Goal: Find specific page/section: Find specific page/section

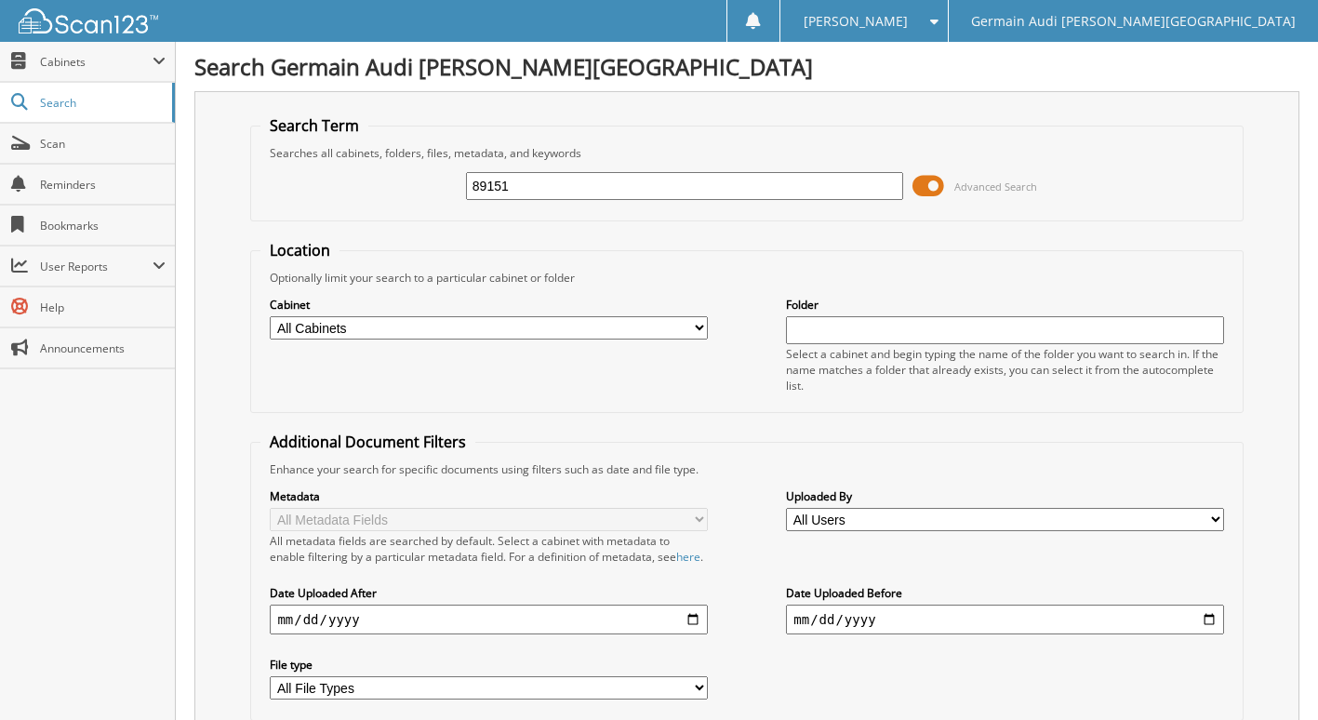
type input "89151"
click at [467, 314] on div "Cabinet All Cabinets AUDI WARRANTY PARTS PORSCHE WARRANTY SERVICE AUDI SERVICE …" at bounding box center [488, 318] width 437 height 47
click at [464, 323] on select "All Cabinets AUDI WARRANTY PARTS PORSCHE WARRANTY SERVICE AUDI SERVICE RO PORSC…" at bounding box center [488, 327] width 437 height 23
select select "28695"
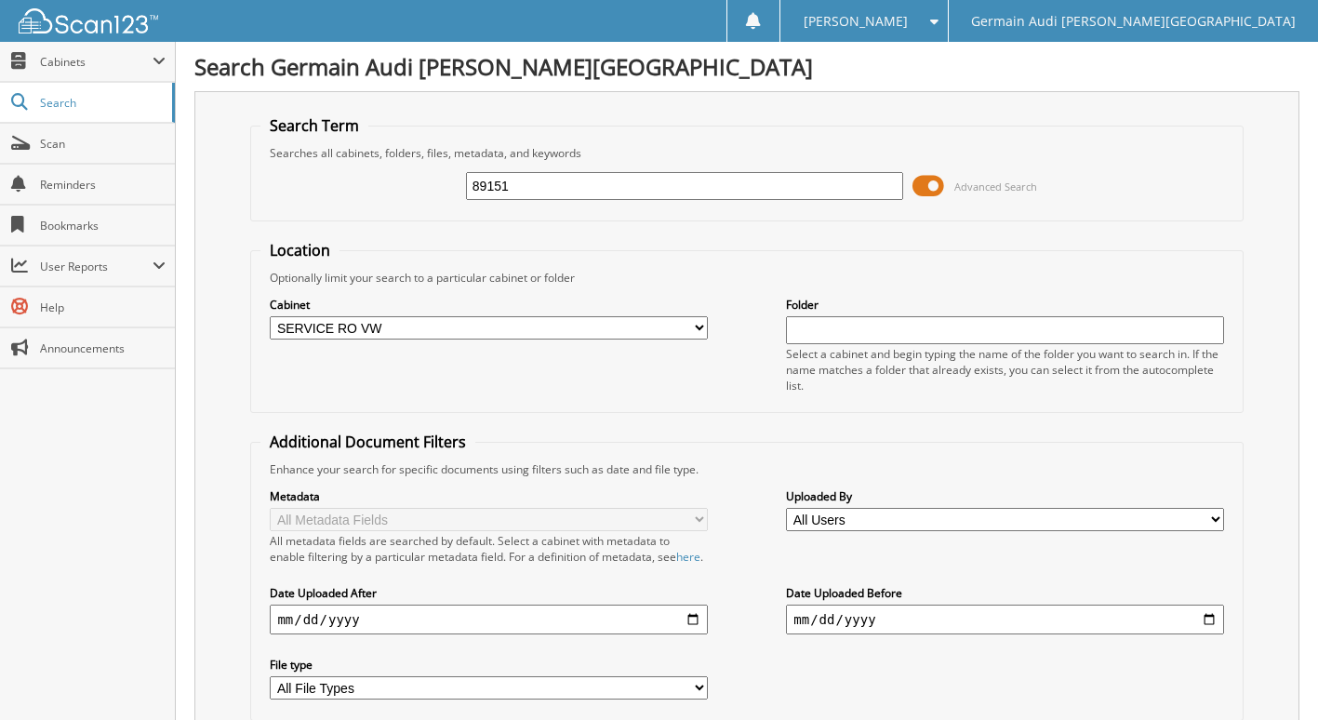
click at [270, 316] on select "All Cabinets AUDI WARRANTY PARTS PORSCHE WARRANTY SERVICE AUDI SERVICE RO PORSC…" at bounding box center [488, 327] width 437 height 23
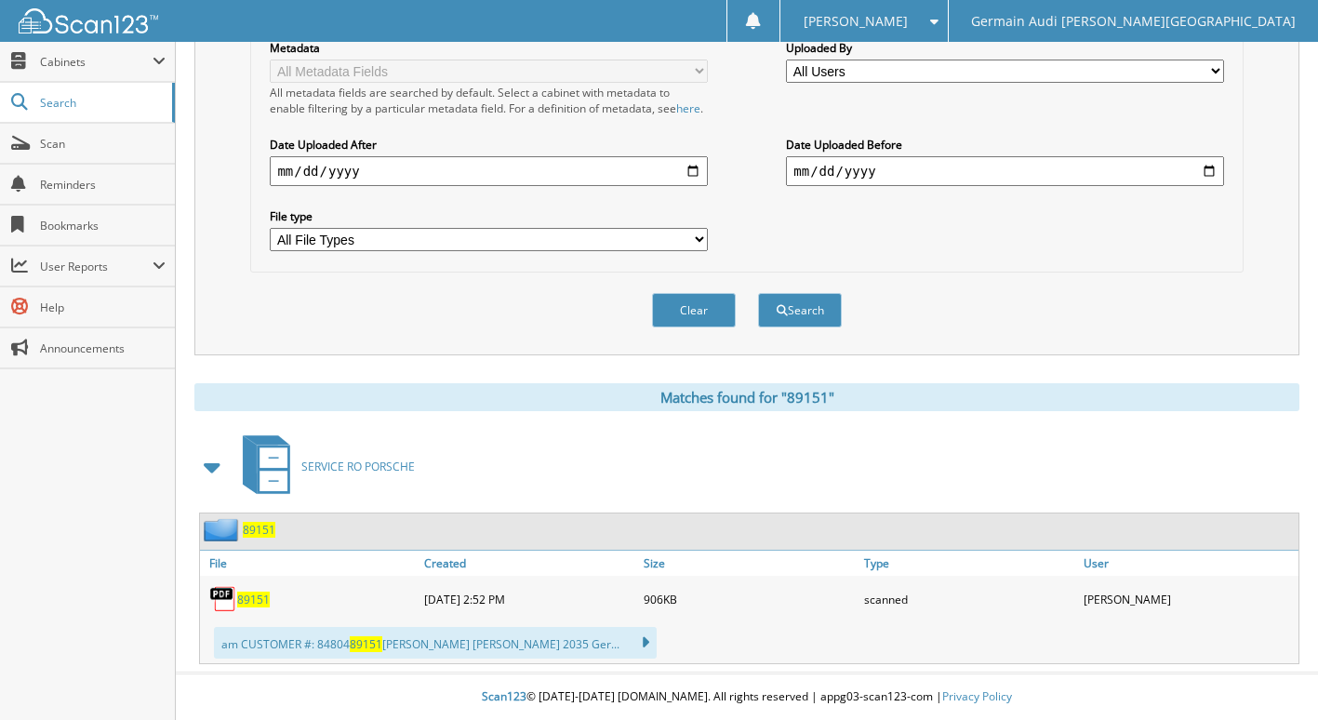
scroll to position [465, 0]
click at [814, 303] on button "Search" at bounding box center [800, 310] width 84 height 34
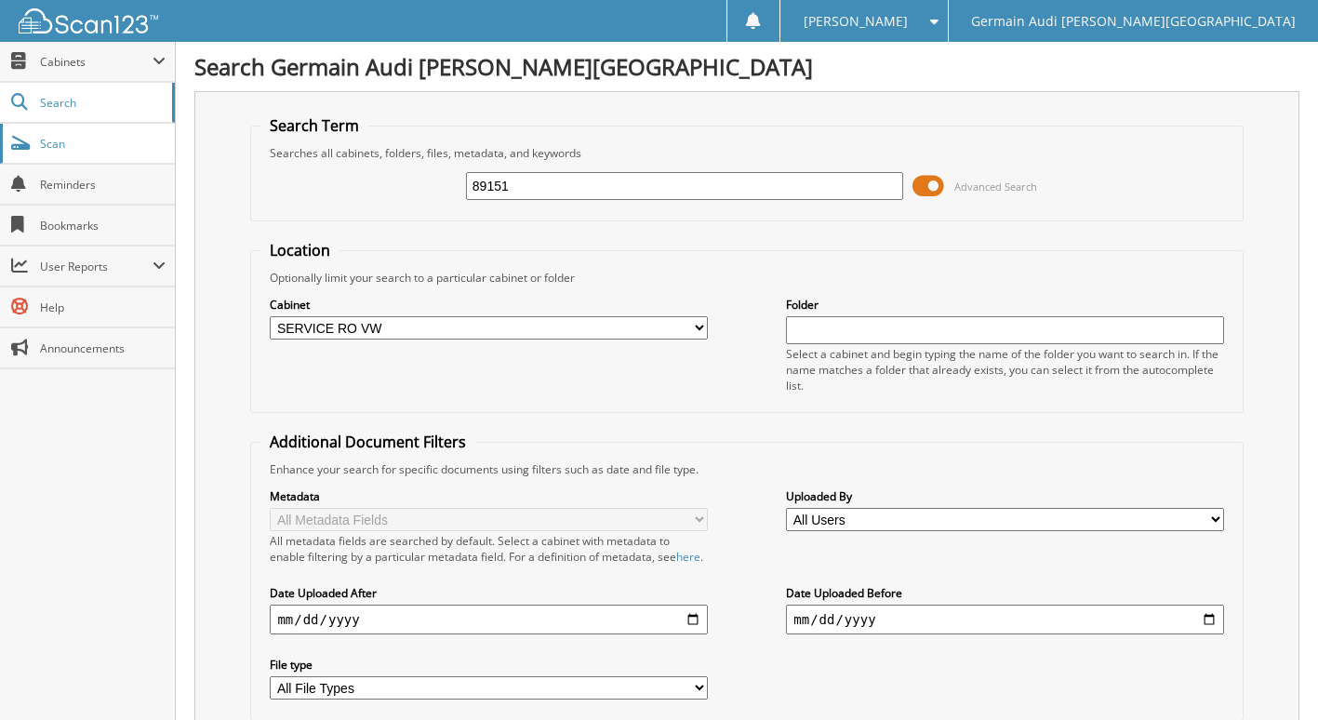
click at [55, 144] on span "Scan" at bounding box center [103, 144] width 126 height 16
click at [54, 151] on span "Scan" at bounding box center [103, 144] width 126 height 16
click at [49, 144] on span "Scan" at bounding box center [103, 144] width 126 height 16
